Goal: Check status: Check status

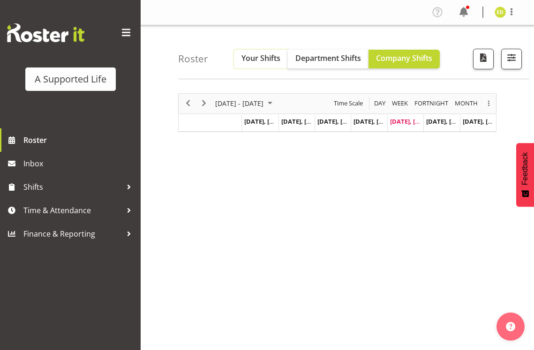
click at [273, 62] on span "Your Shifts" at bounding box center [261, 58] width 39 height 10
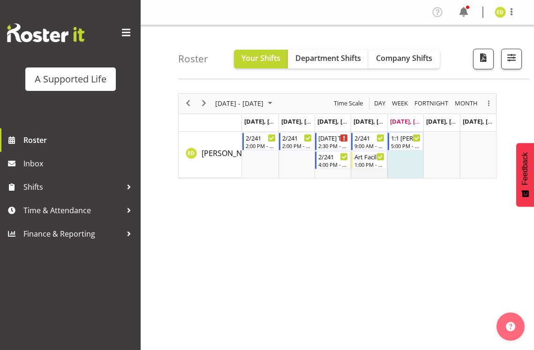
click at [372, 169] on td "Timeline Week of September 19, 2025" at bounding box center [369, 155] width 36 height 46
click at [373, 160] on div "Art Facilitator" at bounding box center [370, 156] width 30 height 9
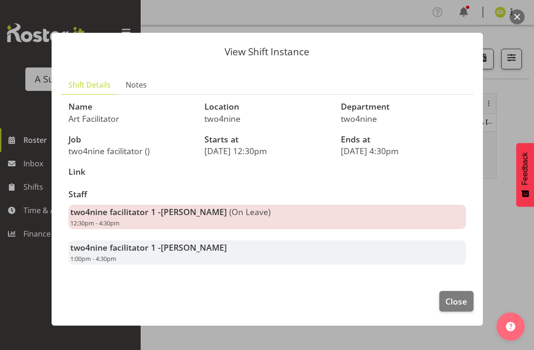
drag, startPoint x: 454, startPoint y: 54, endPoint x: 465, endPoint y: 55, distance: 10.8
click at [465, 55] on p "View Shift Instance" at bounding box center [267, 52] width 413 height 10
click at [520, 20] on button "button" at bounding box center [517, 16] width 15 height 15
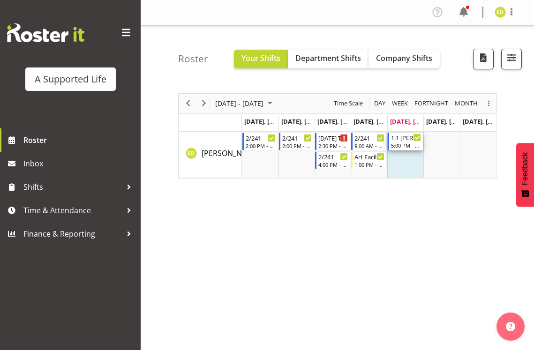
click at [411, 142] on div "5:00 PM - 8:00 PM" at bounding box center [406, 146] width 30 height 8
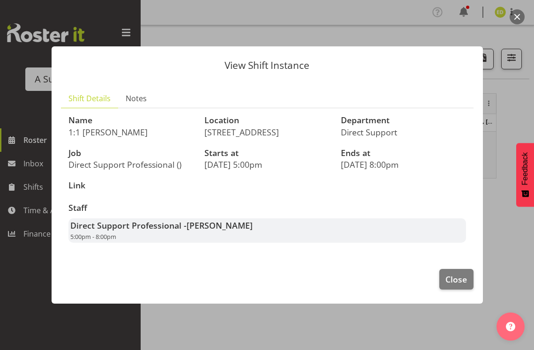
click at [465, 30] on div "View Shift Instance Shift Details Notes Name 1:1 [PERSON_NAME] Location 157A Vi…" at bounding box center [267, 175] width 450 height 305
click at [520, 22] on button "button" at bounding box center [517, 16] width 15 height 15
